Goal: Transaction & Acquisition: Register for event/course

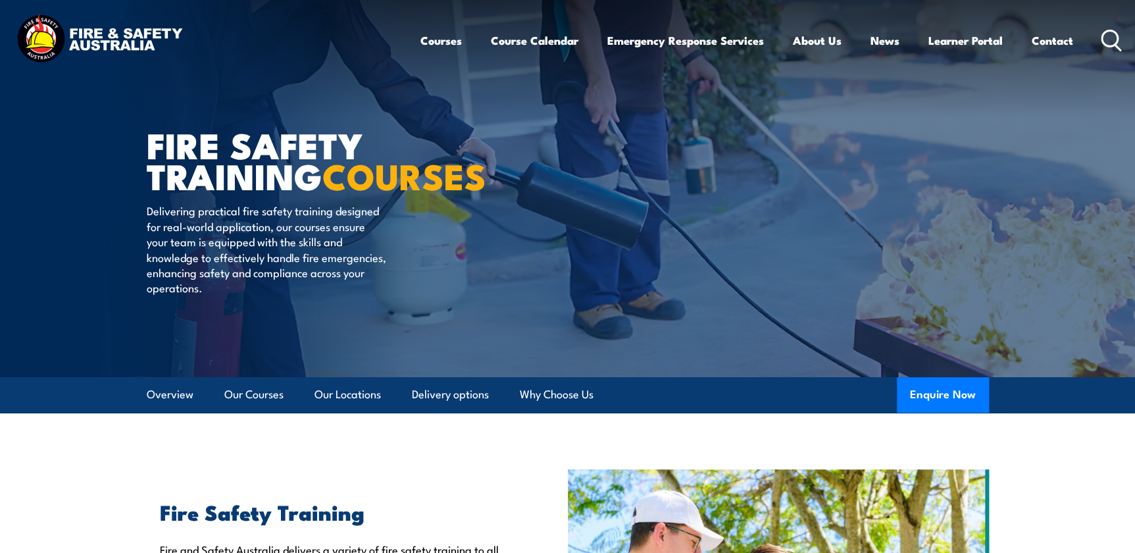
click at [118, 45] on img at bounding box center [99, 40] width 172 height 57
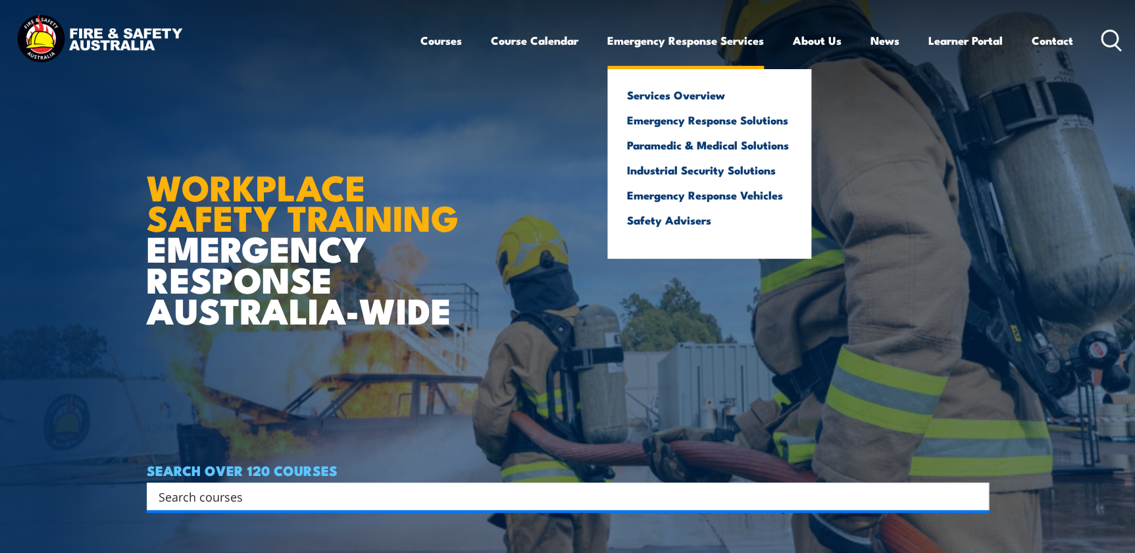
click at [714, 40] on link "Emergency Response Services" at bounding box center [685, 40] width 157 height 35
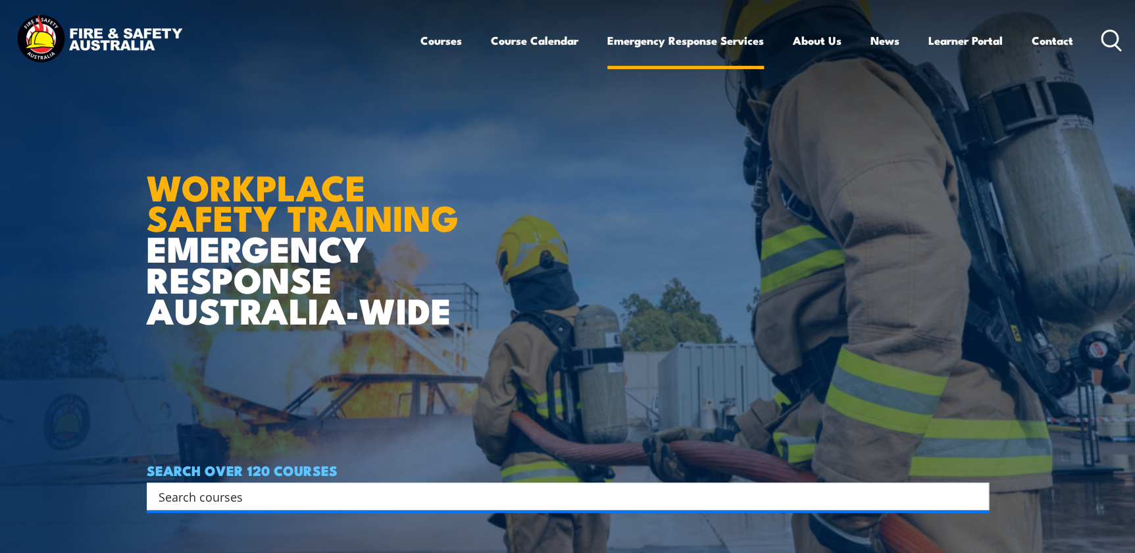
click at [714, 40] on link "Emergency Response Services" at bounding box center [685, 40] width 157 height 35
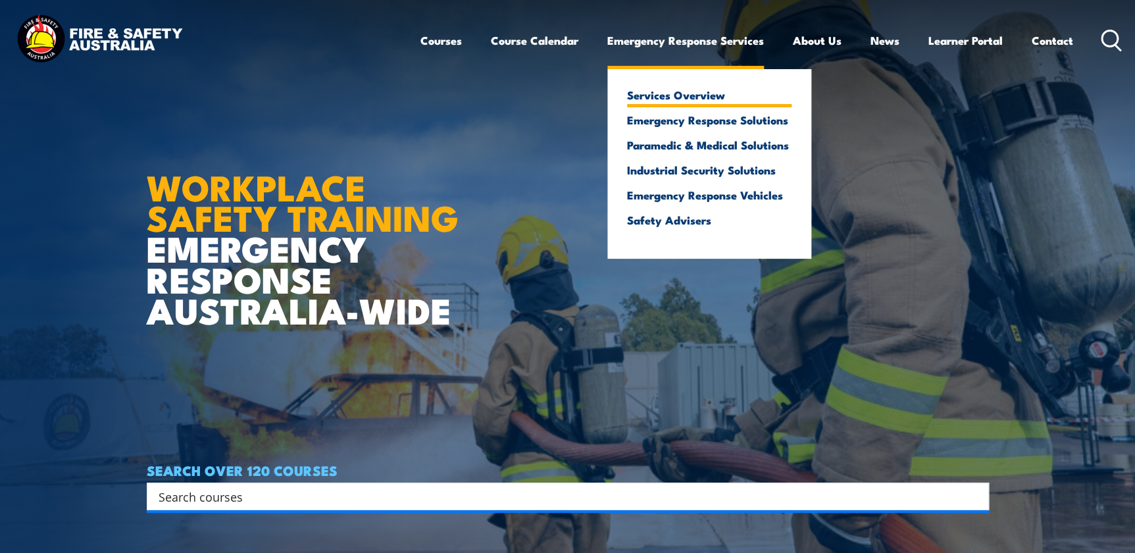
click at [709, 93] on link "Services Overview" at bounding box center [709, 95] width 164 height 12
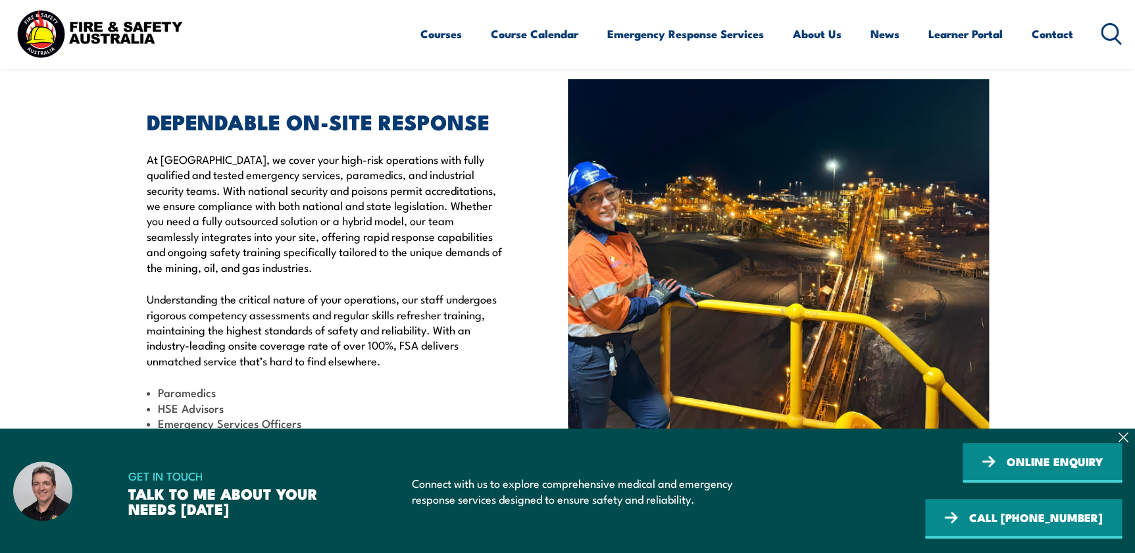
scroll to position [418, 0]
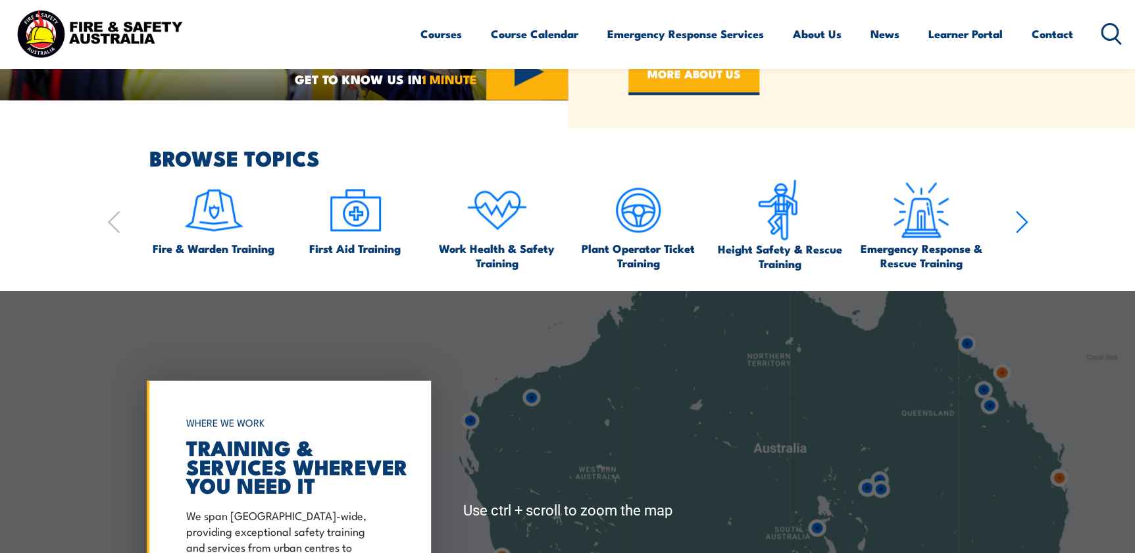
scroll to position [837, 0]
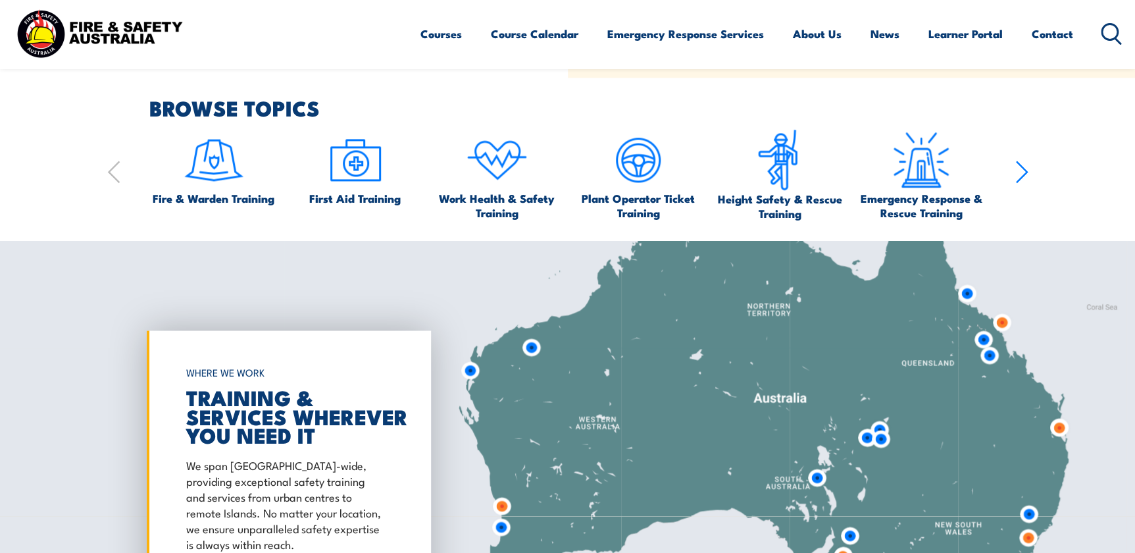
click at [1021, 168] on icon "button" at bounding box center [1021, 172] width 13 height 26
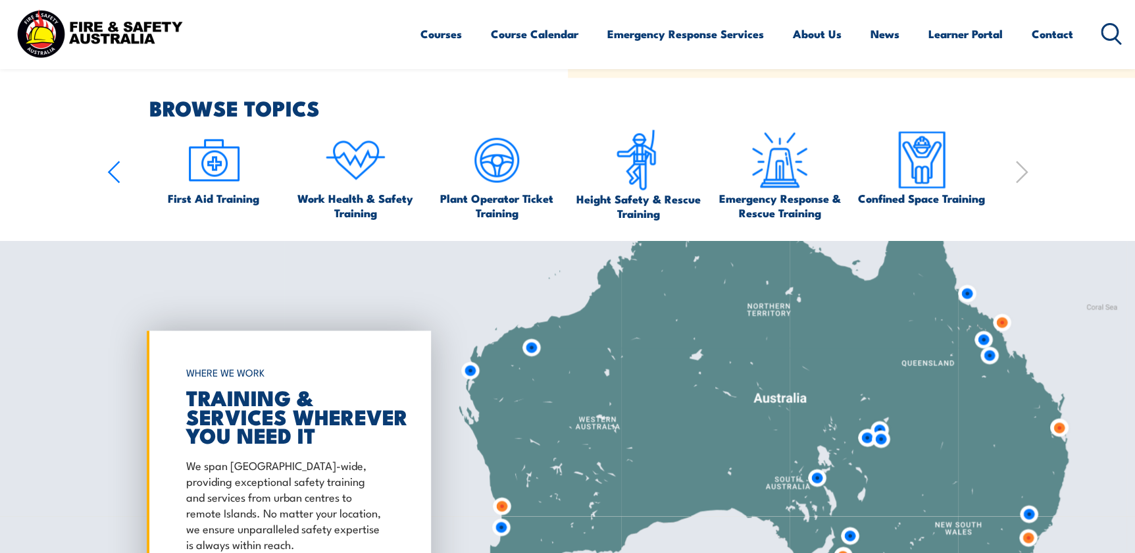
click at [1021, 168] on icon "button" at bounding box center [1021, 172] width 13 height 26
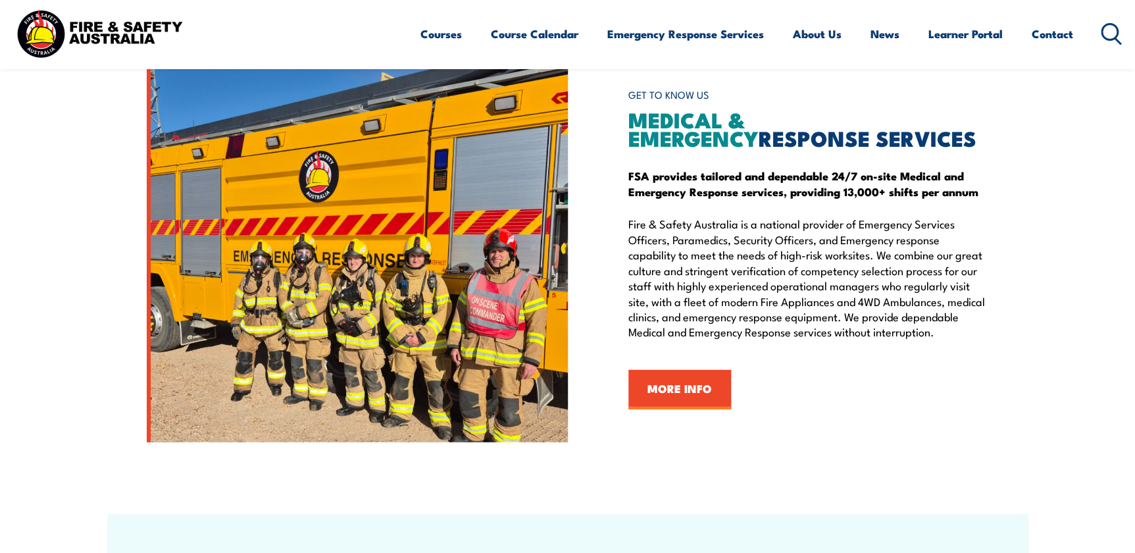
scroll to position [1494, 0]
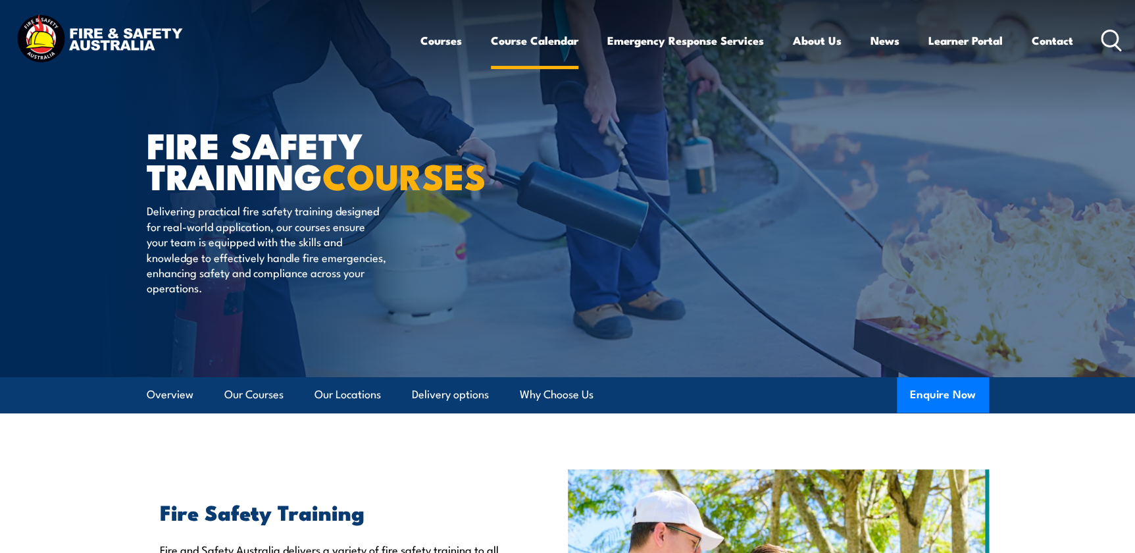
click at [524, 41] on link "Course Calendar" at bounding box center [534, 40] width 87 height 35
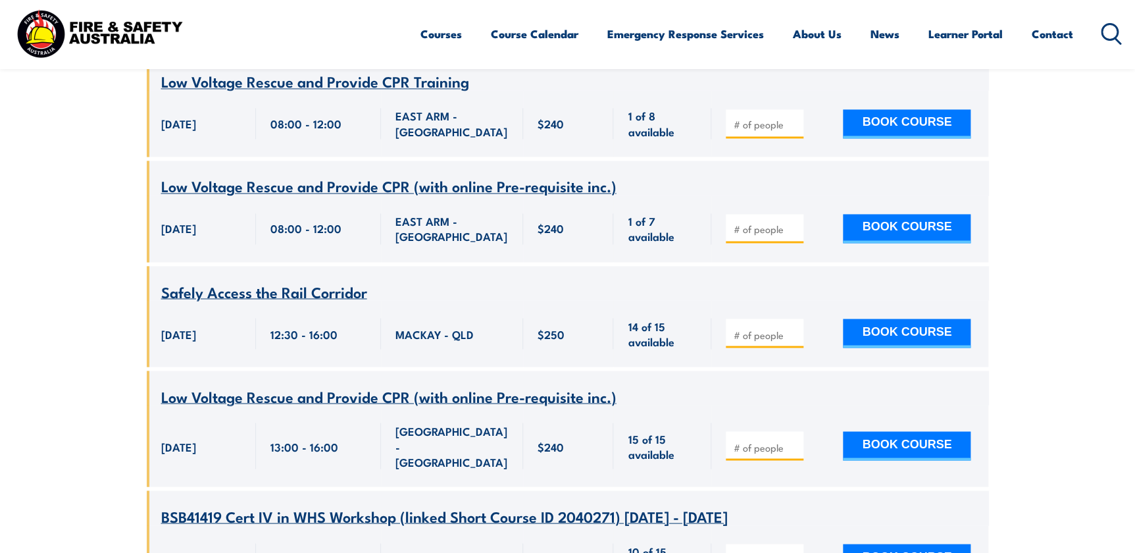
scroll to position [1016, 0]
